Goal: Task Accomplishment & Management: Manage account settings

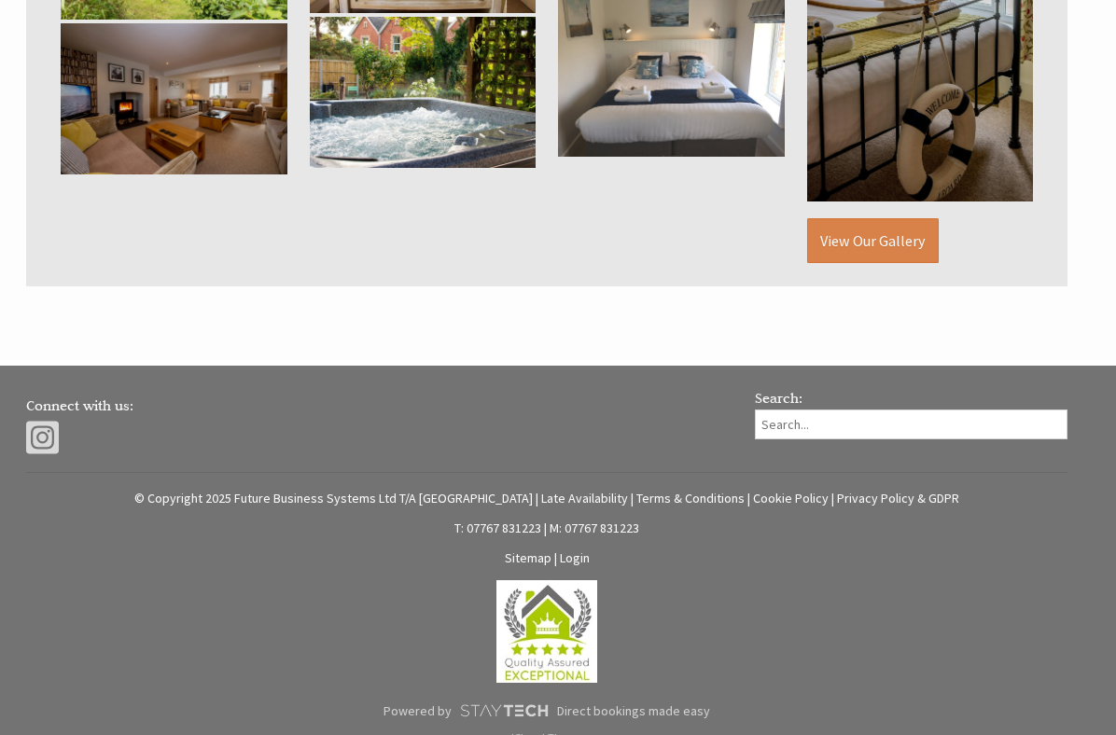
scroll to position [1364, 0]
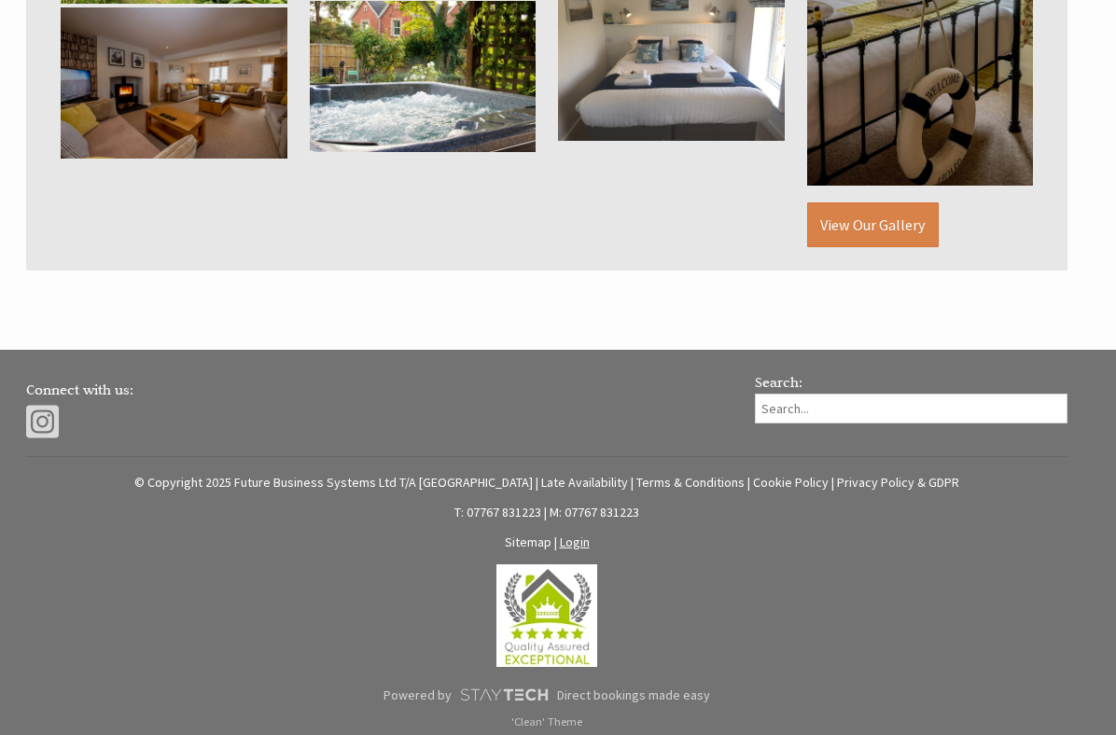
click at [578, 537] on link "Login" at bounding box center [575, 542] width 30 height 17
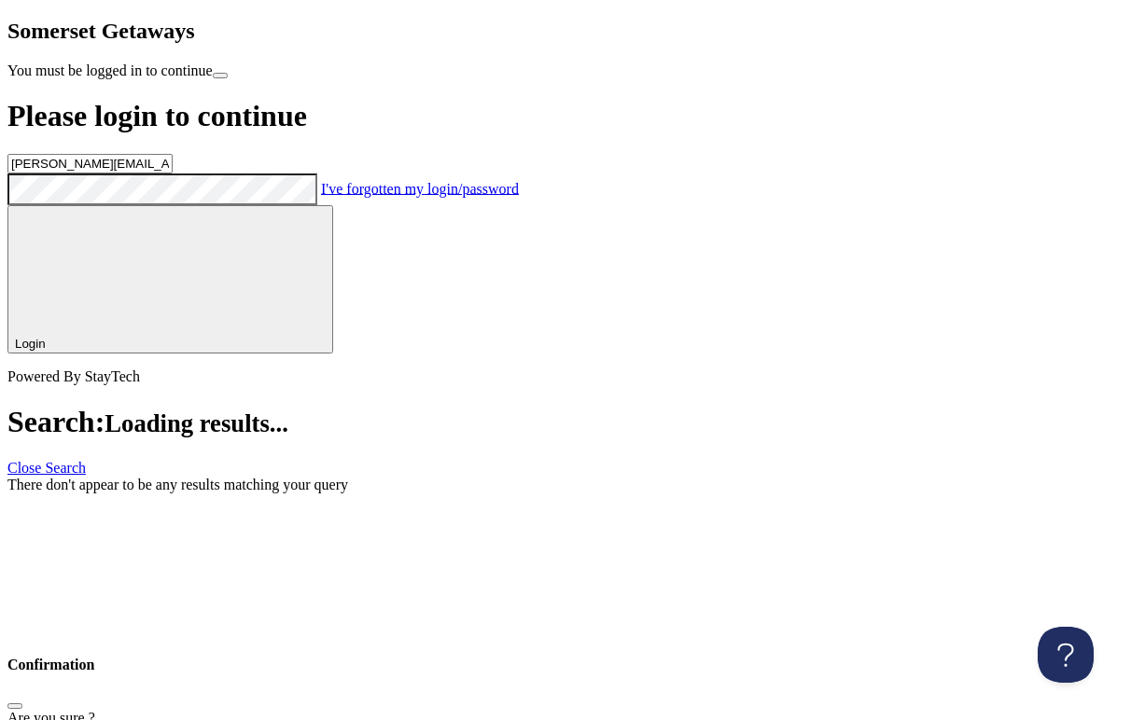
click at [46, 337] on span "Login" at bounding box center [30, 344] width 31 height 14
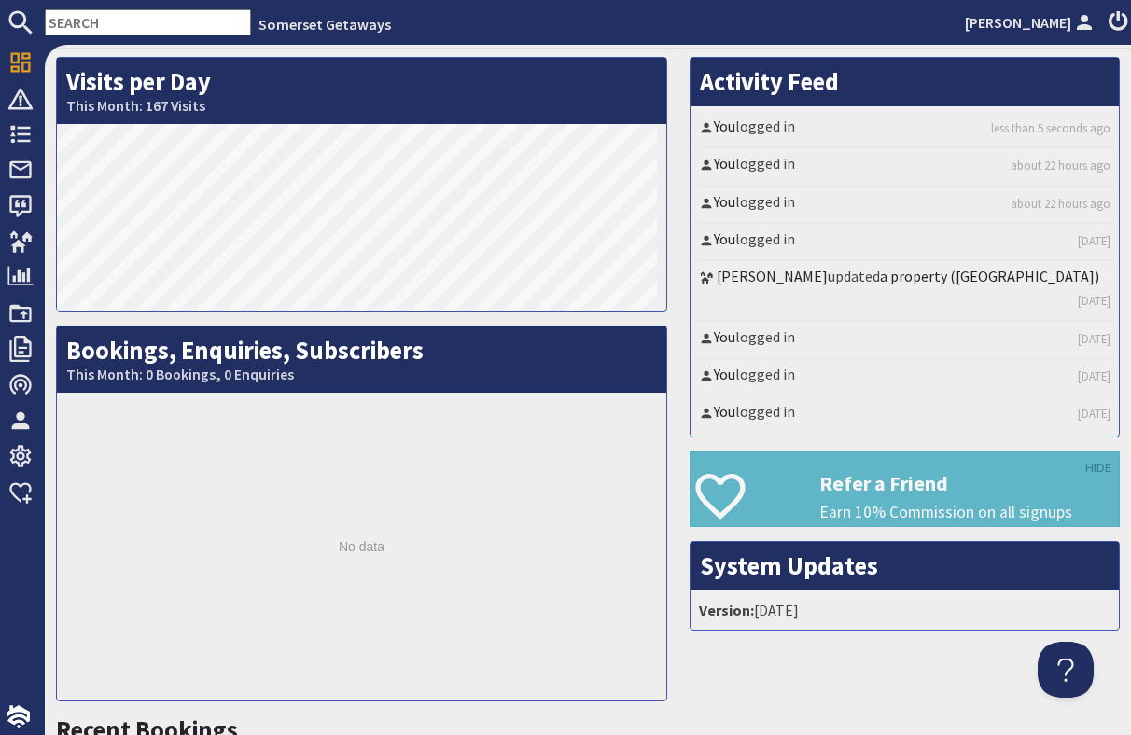
scroll to position [112, 0]
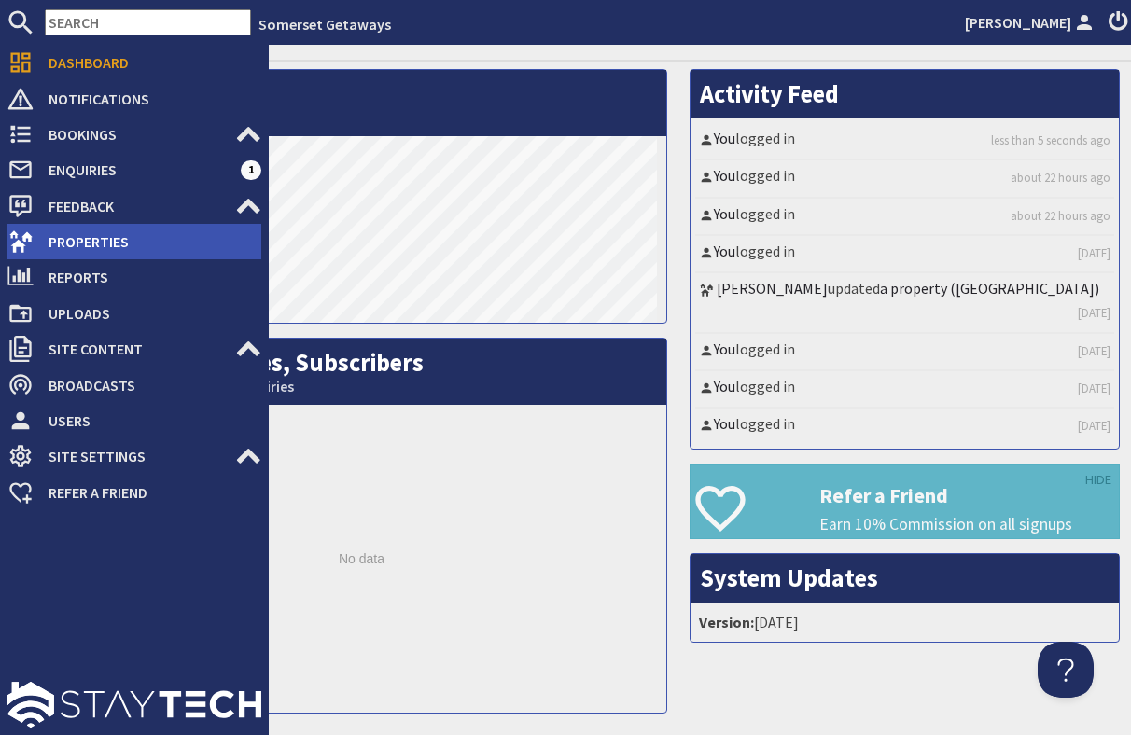
click at [103, 240] on span "Properties" at bounding box center [148, 242] width 228 height 30
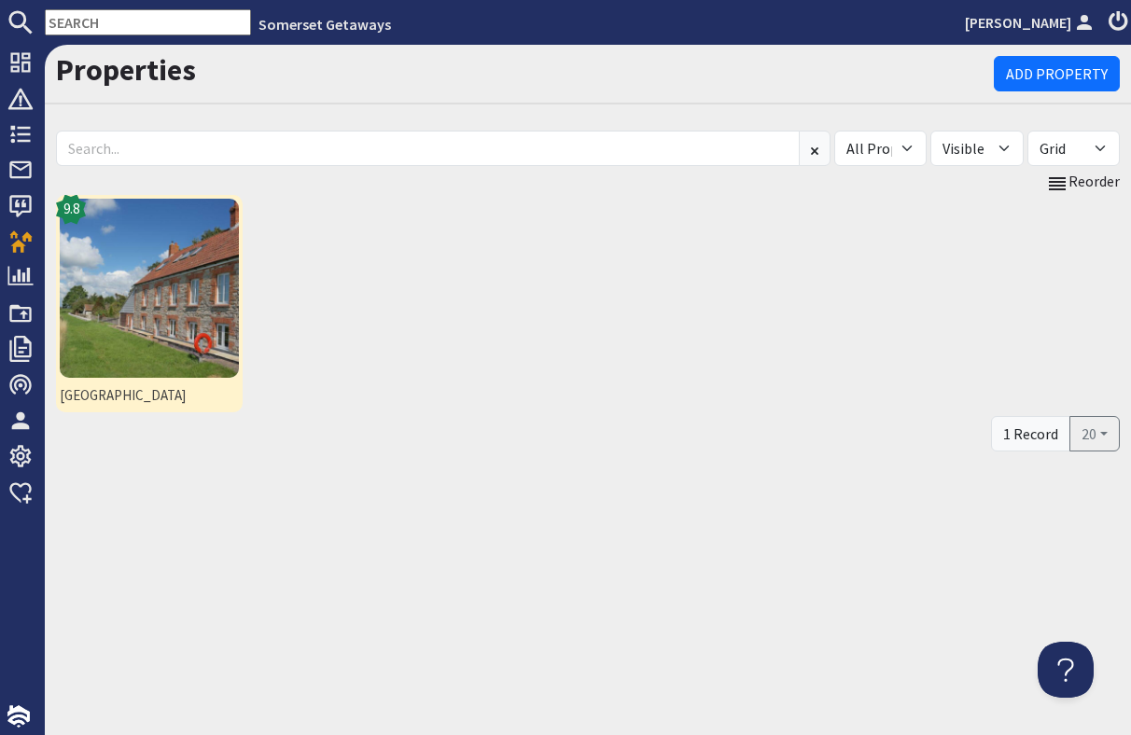
click at [150, 303] on img at bounding box center [149, 288] width 179 height 179
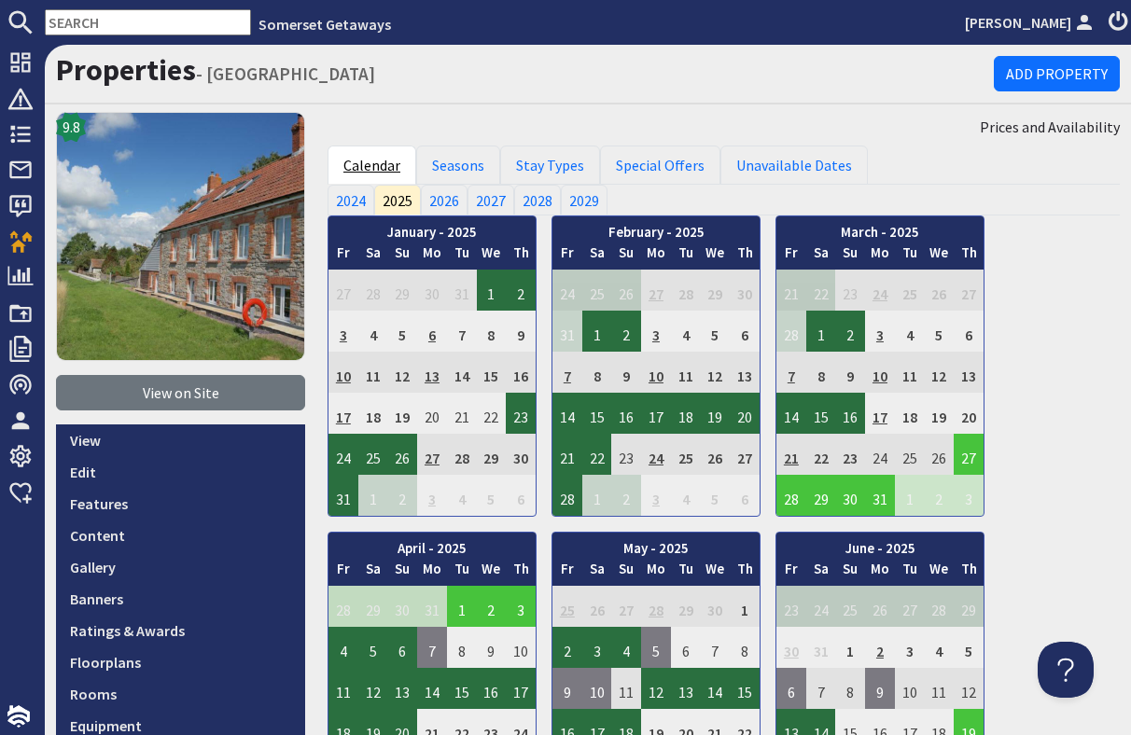
click at [369, 167] on link "Calendar" at bounding box center [371, 165] width 89 height 39
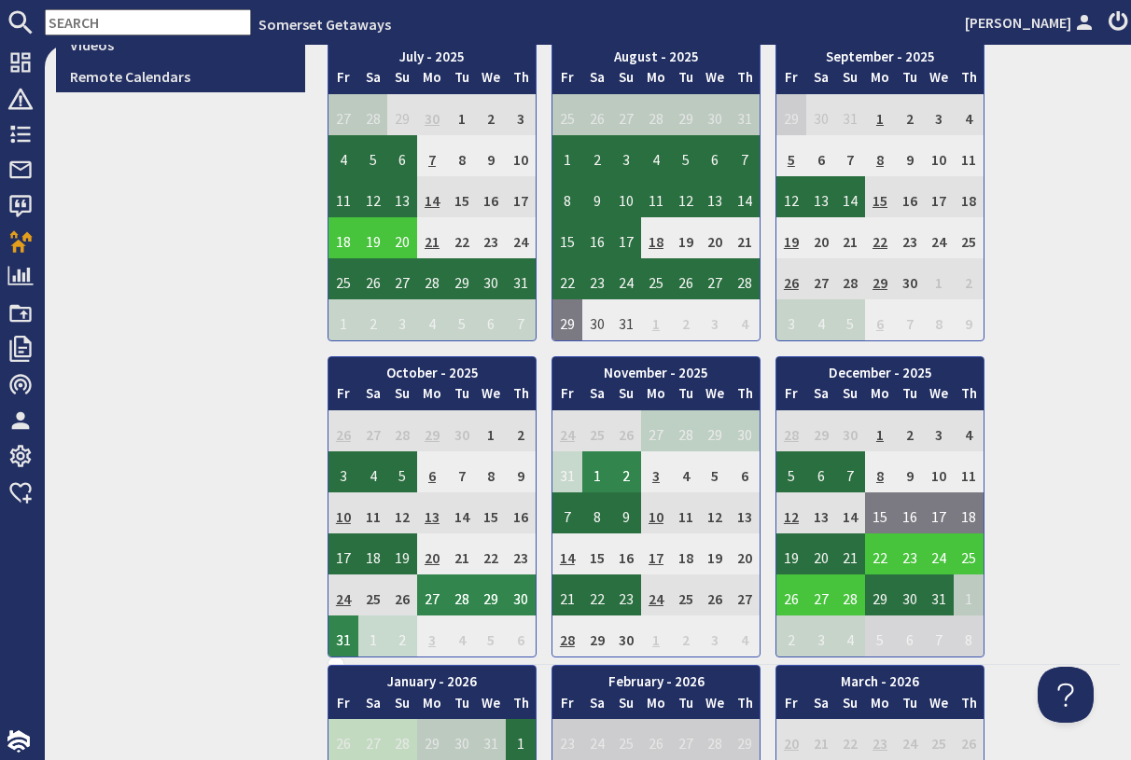
scroll to position [803, 0]
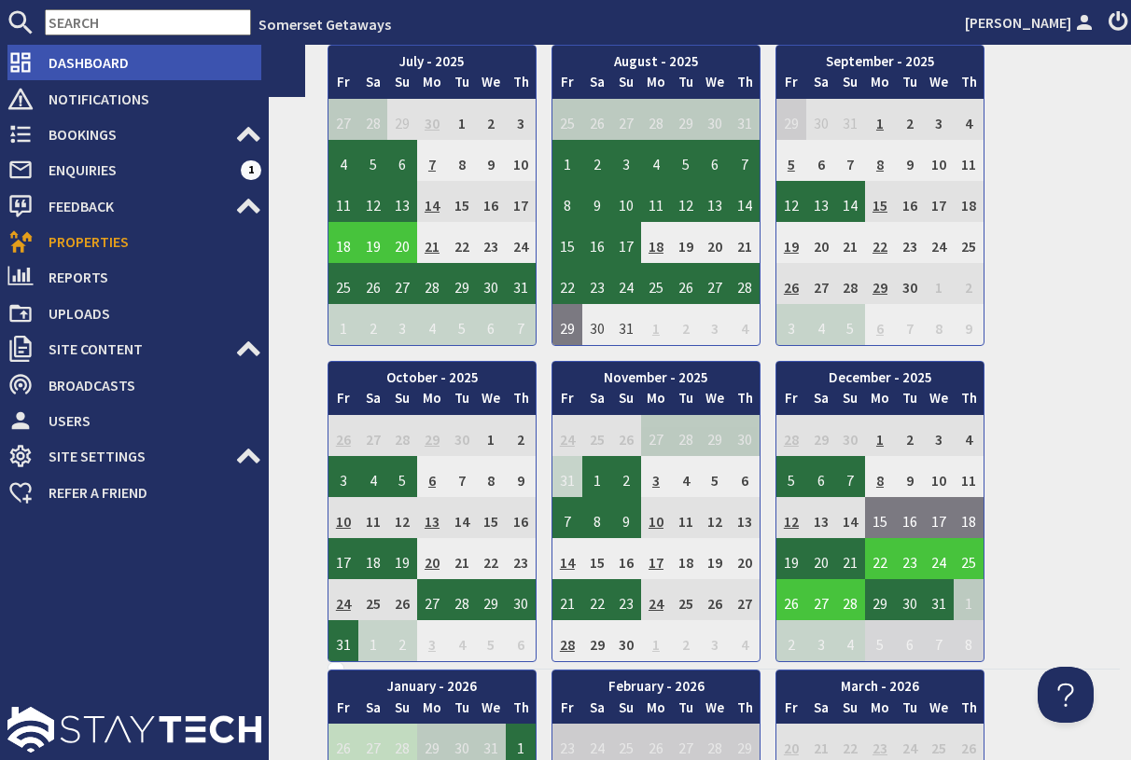
click at [79, 60] on span "Dashboard" at bounding box center [148, 63] width 228 height 30
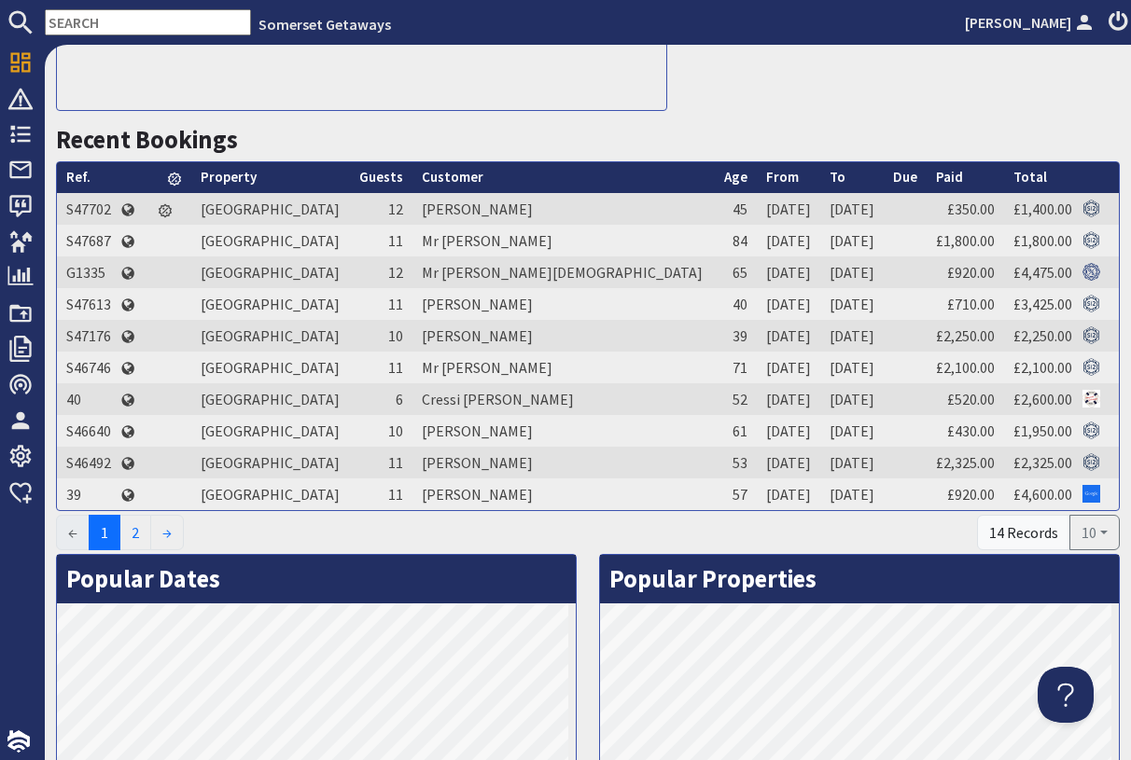
scroll to position [560, 0]
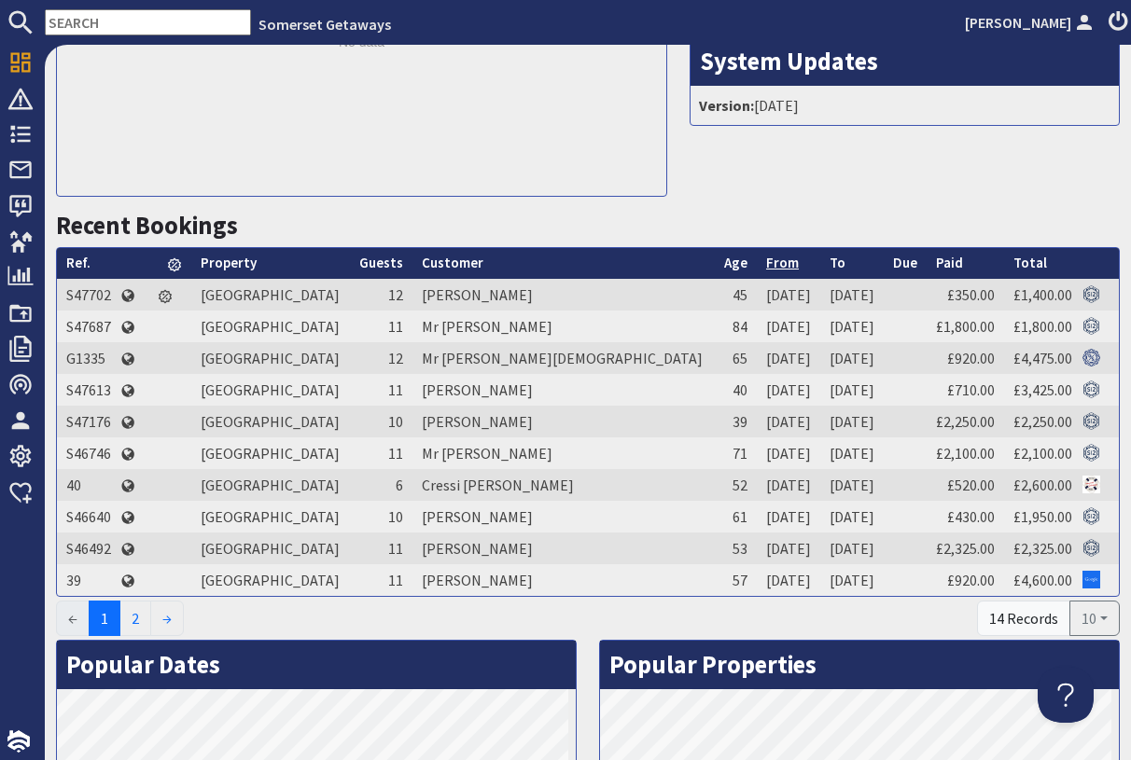
click at [766, 262] on link "From" at bounding box center [782, 263] width 33 height 18
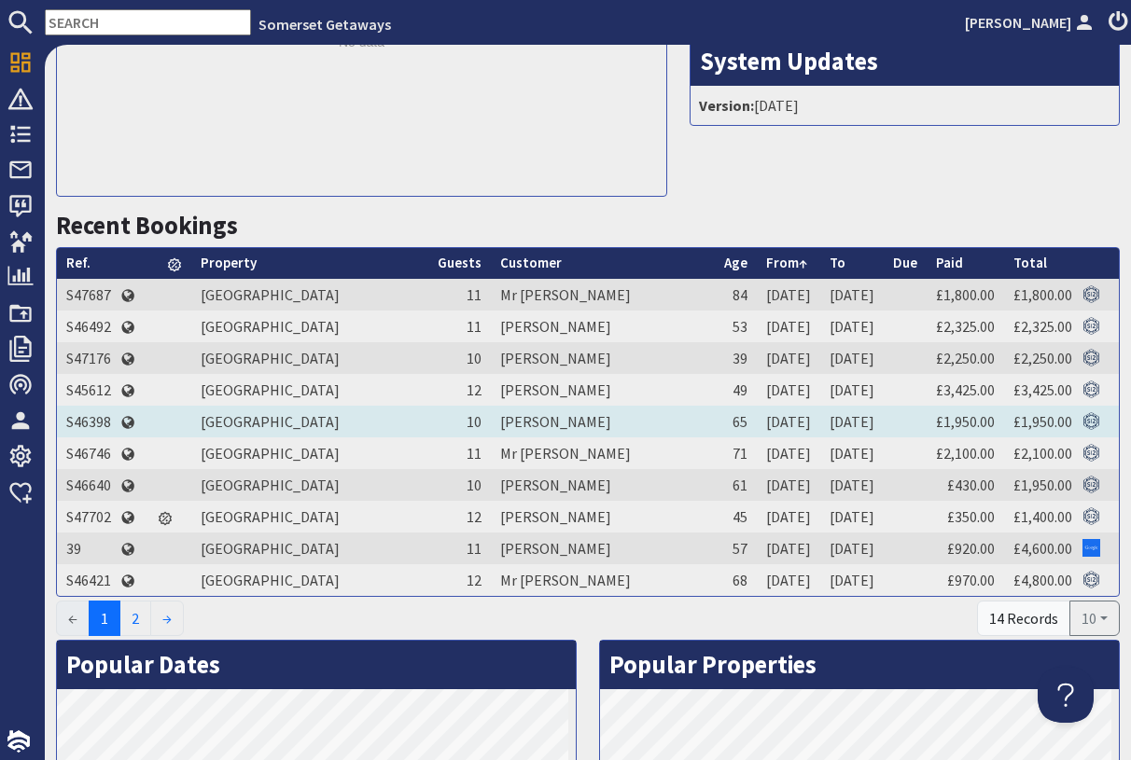
click at [491, 419] on td "[PERSON_NAME]" at bounding box center [603, 422] width 224 height 32
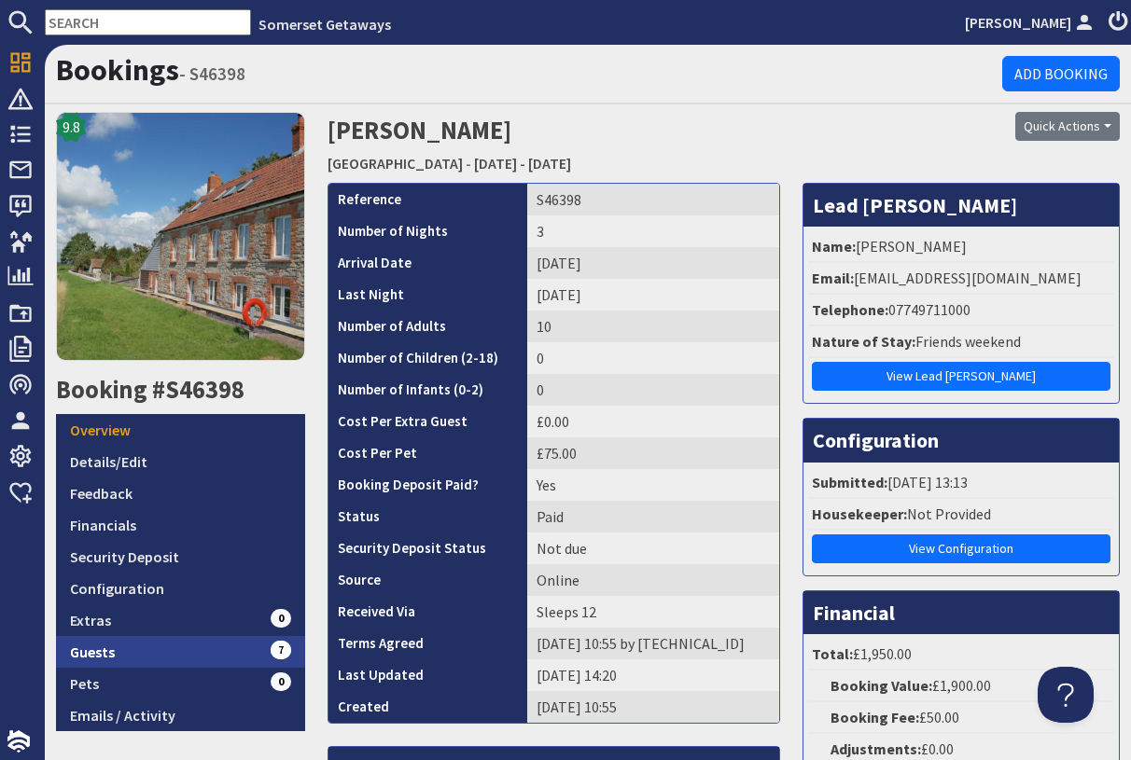
click at [105, 645] on link "Guests 7" at bounding box center [180, 652] width 249 height 32
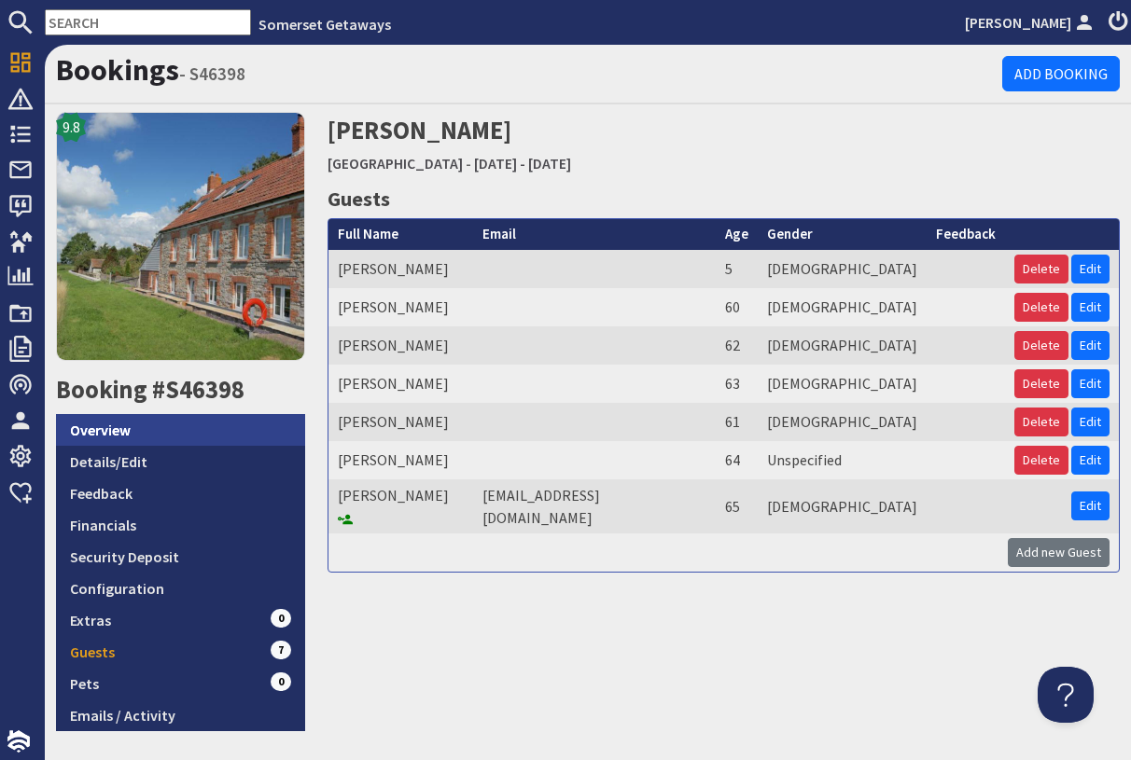
click at [124, 428] on link "Overview" at bounding box center [180, 430] width 249 height 32
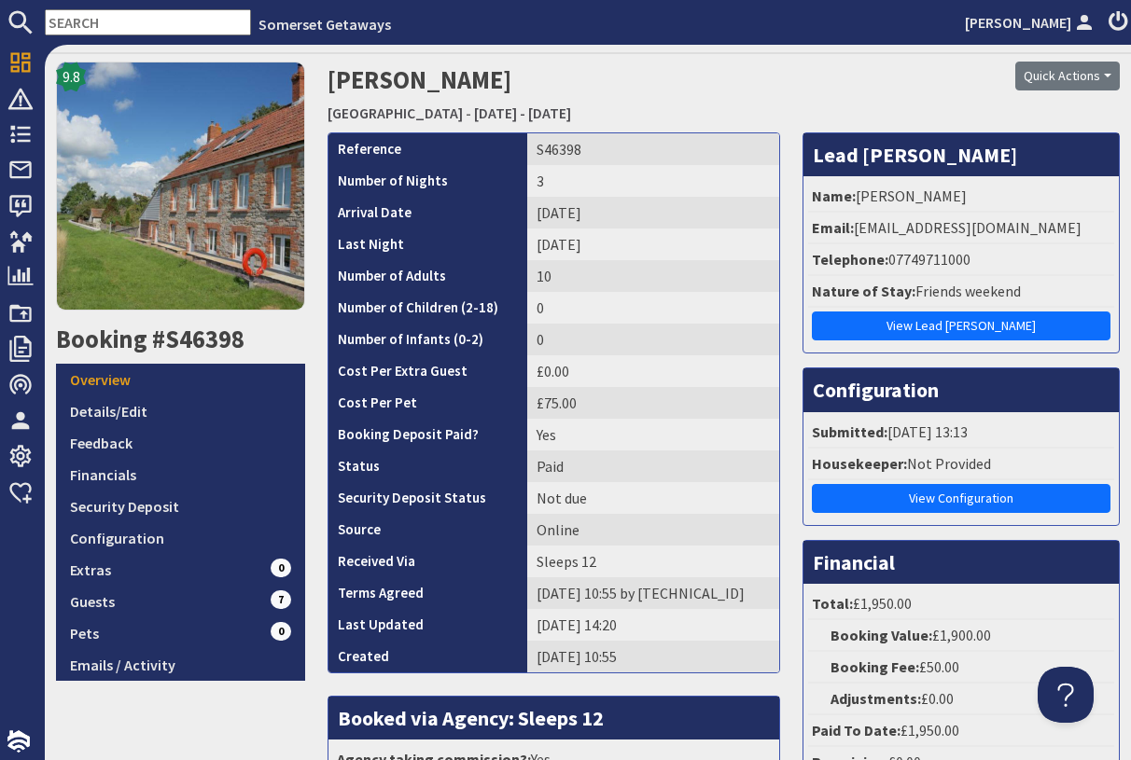
scroll to position [112, 0]
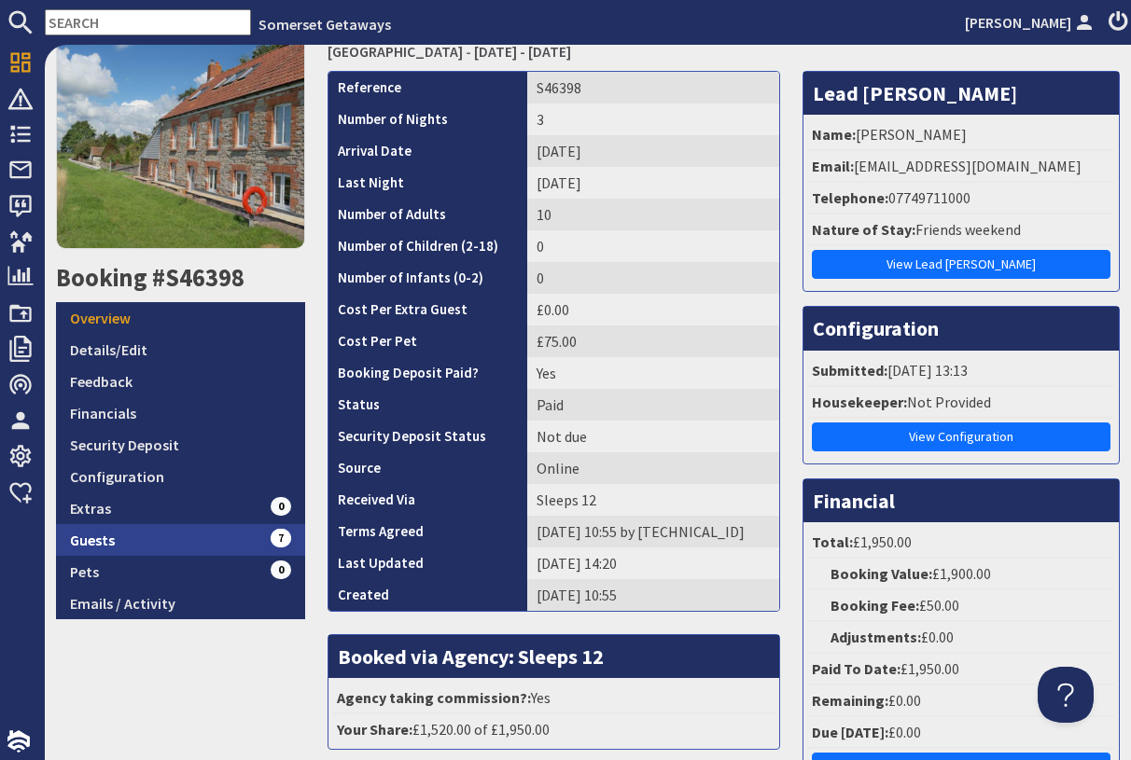
click at [109, 539] on link "Guests 7" at bounding box center [180, 540] width 249 height 32
